Goal: Find contact information

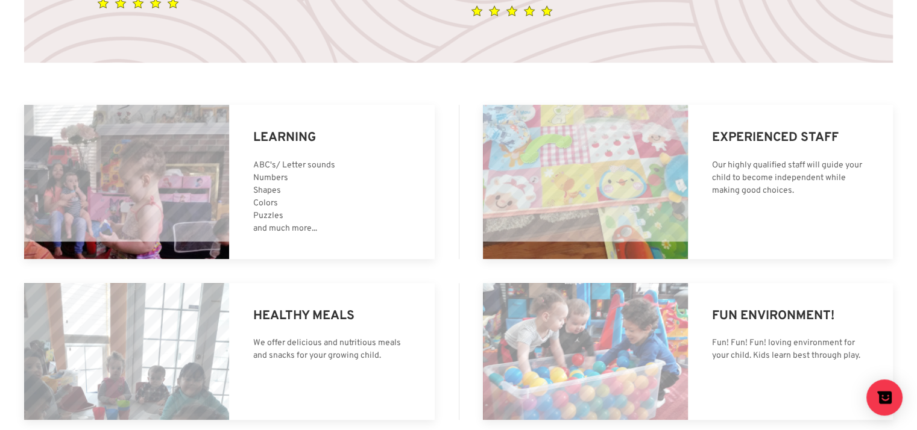
scroll to position [1191, 0]
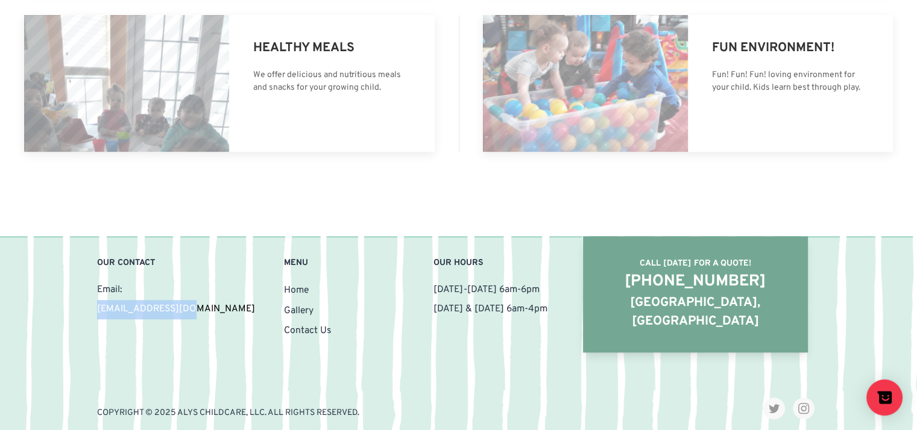
drag, startPoint x: 200, startPoint y: 307, endPoint x: 89, endPoint y: 303, distance: 110.4
click at [89, 303] on div "Our Contact Email: gyanes58@gmail.com" at bounding box center [166, 315] width 187 height 116
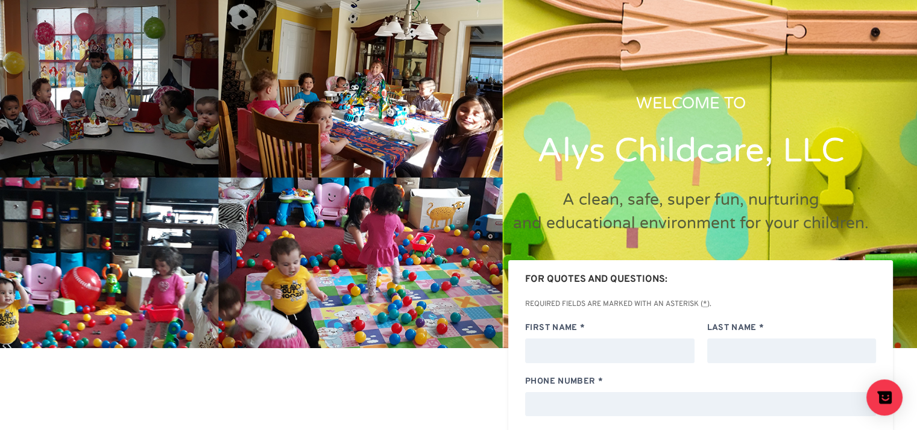
scroll to position [0, 0]
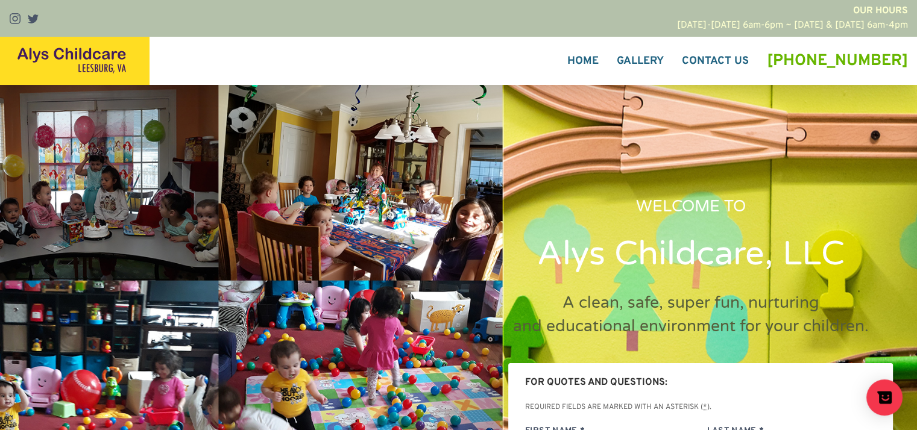
click at [747, 61] on link "Contact Us" at bounding box center [715, 61] width 85 height 48
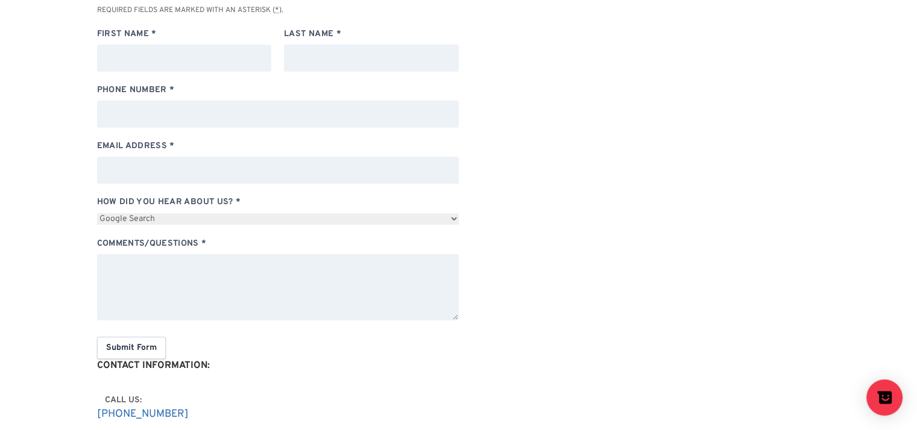
scroll to position [483, 0]
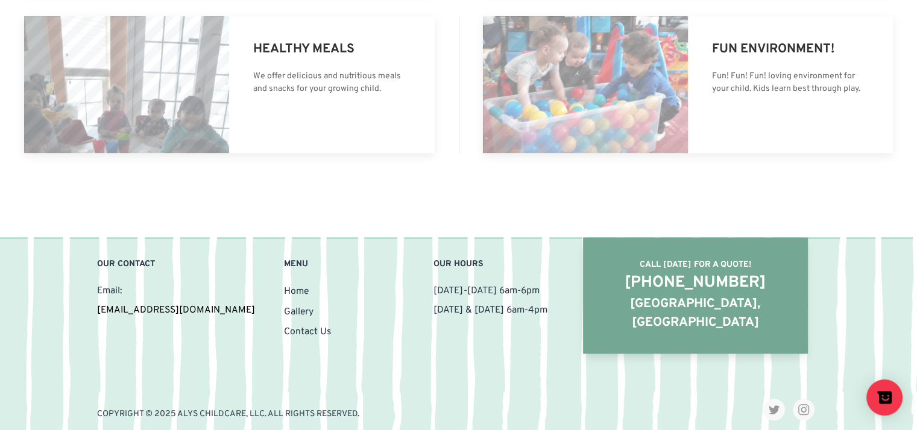
scroll to position [1190, 0]
click at [298, 309] on link "Gallery" at bounding box center [309, 312] width 50 height 20
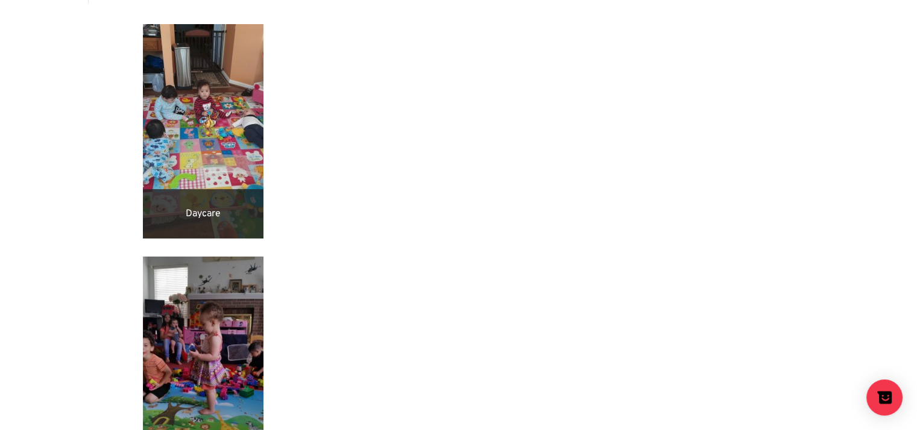
scroll to position [247, 0]
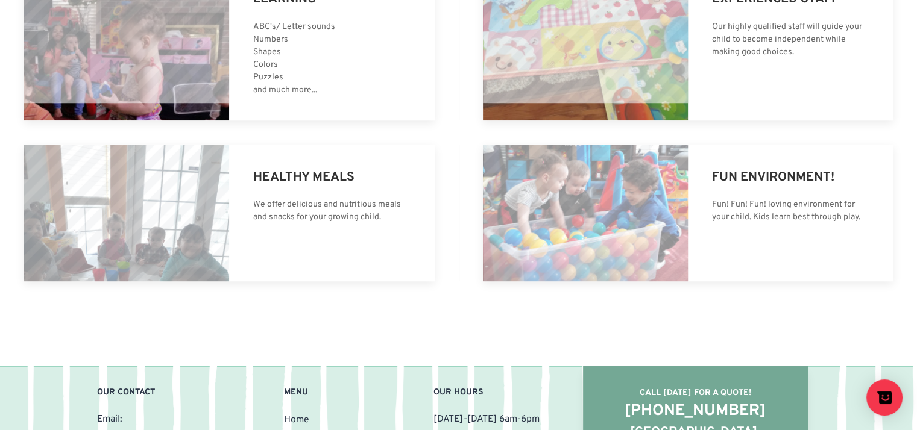
scroll to position [1060, 0]
